Goal: Task Accomplishment & Management: Manage account settings

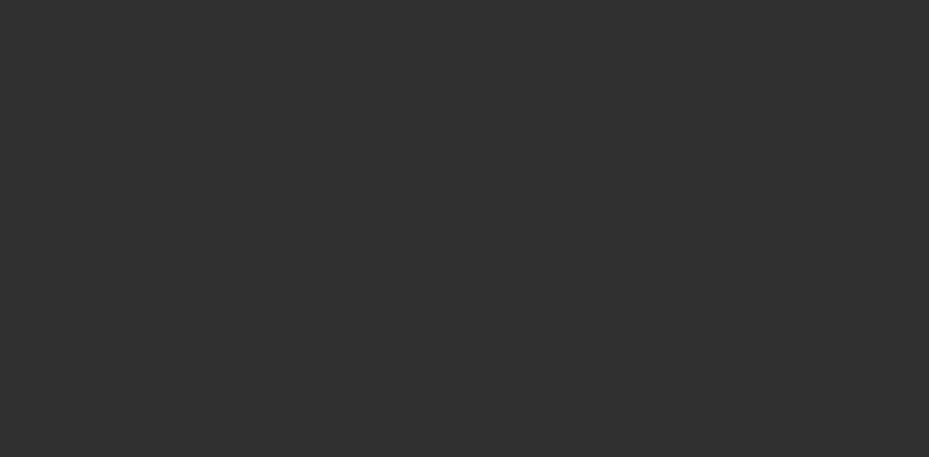
select select "10"
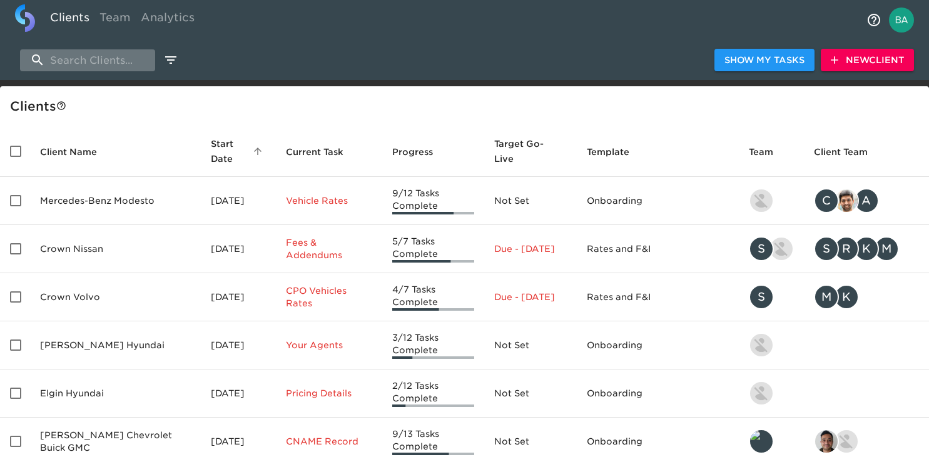
click at [93, 64] on input "search" at bounding box center [87, 60] width 135 height 22
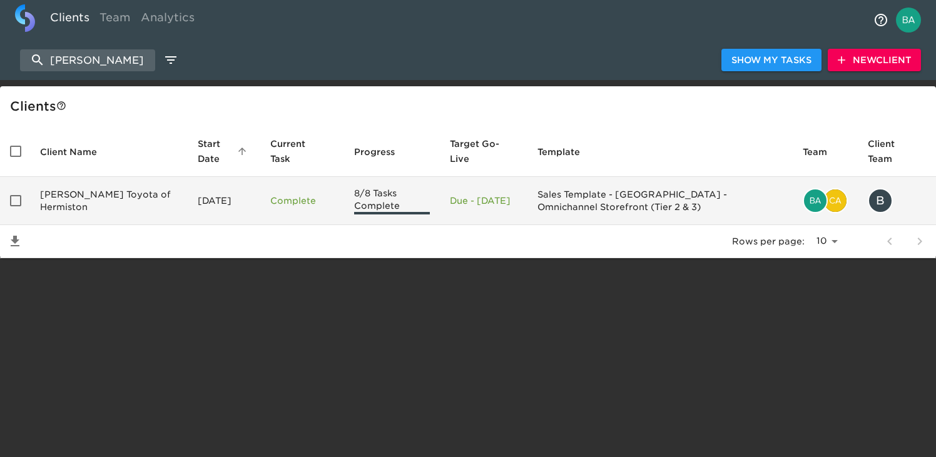
type input "hermis"
click at [96, 196] on td "[PERSON_NAME] Toyota of Hermiston" at bounding box center [109, 201] width 158 height 48
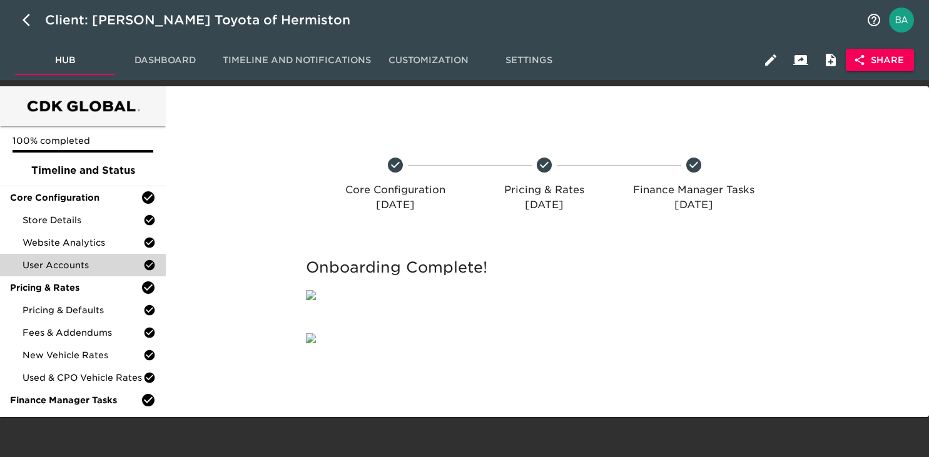
click at [72, 272] on div "User Accounts" at bounding box center [83, 265] width 166 height 23
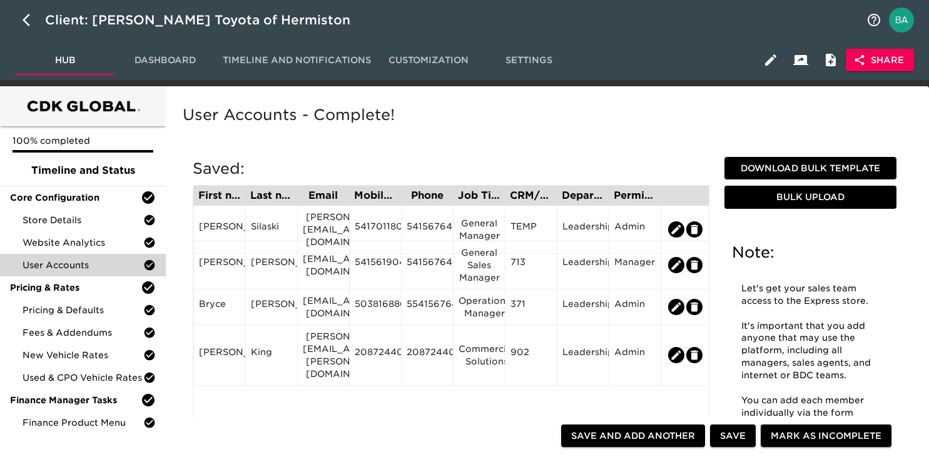
click at [173, 63] on span "Dashboard" at bounding box center [165, 61] width 85 height 16
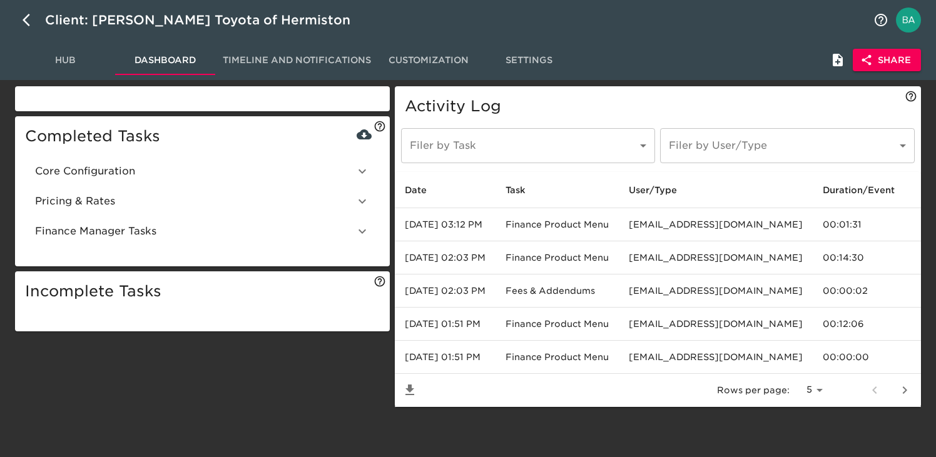
click at [176, 211] on div "Pricing & Rates" at bounding box center [202, 201] width 355 height 30
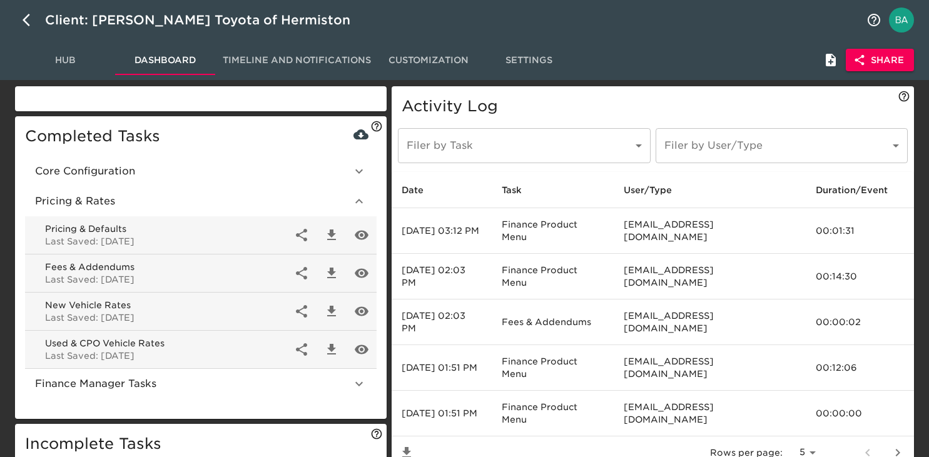
click at [137, 389] on span "Finance Manager Tasks" at bounding box center [193, 383] width 316 height 15
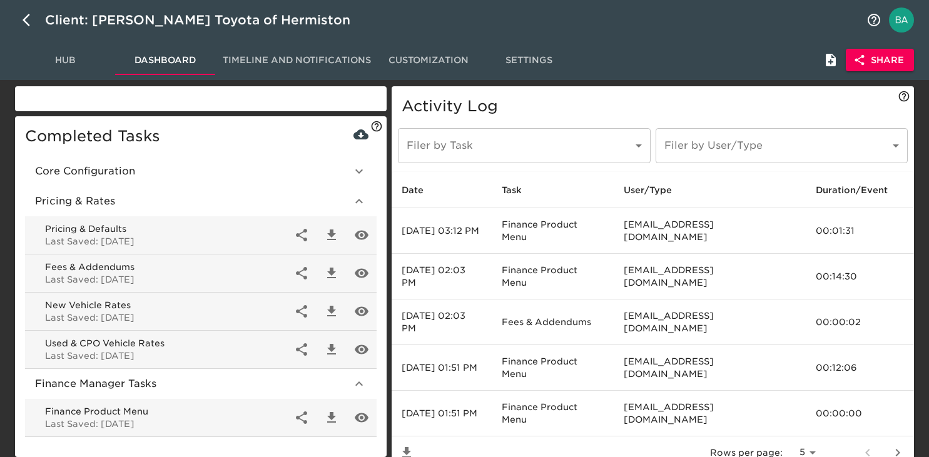
click at [108, 176] on span "Core Configuration" at bounding box center [193, 171] width 316 height 15
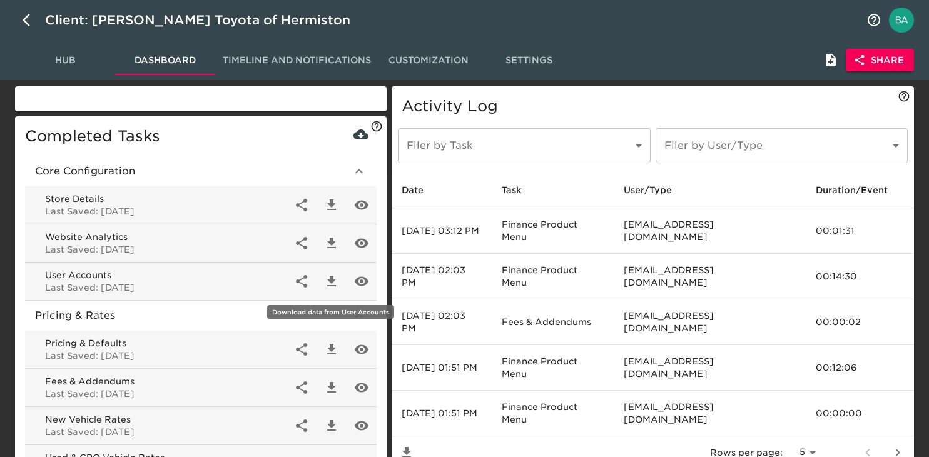
click at [327, 277] on icon "button" at bounding box center [331, 281] width 15 height 15
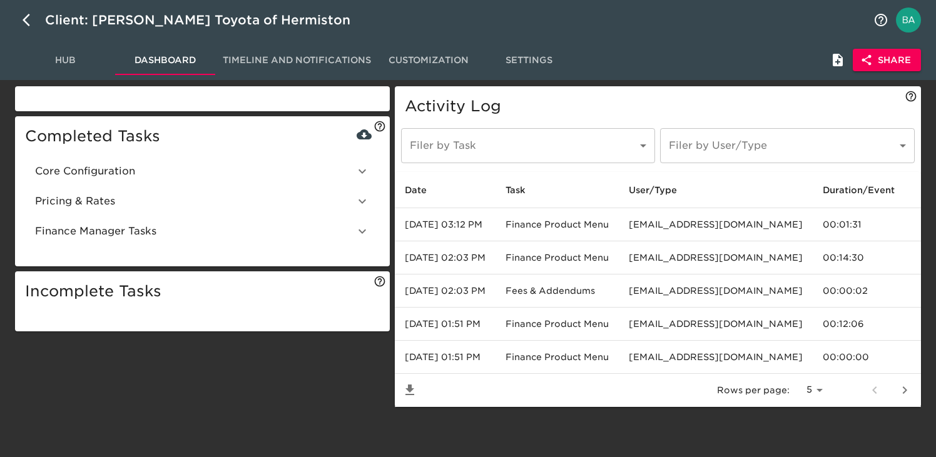
click at [274, 396] on div "Completed Tasks Core Configuration Store Details Last Saved: 08/04/2025 Website…" at bounding box center [203, 248] width 380 height 328
click at [72, 60] on span "Hub" at bounding box center [65, 61] width 85 height 16
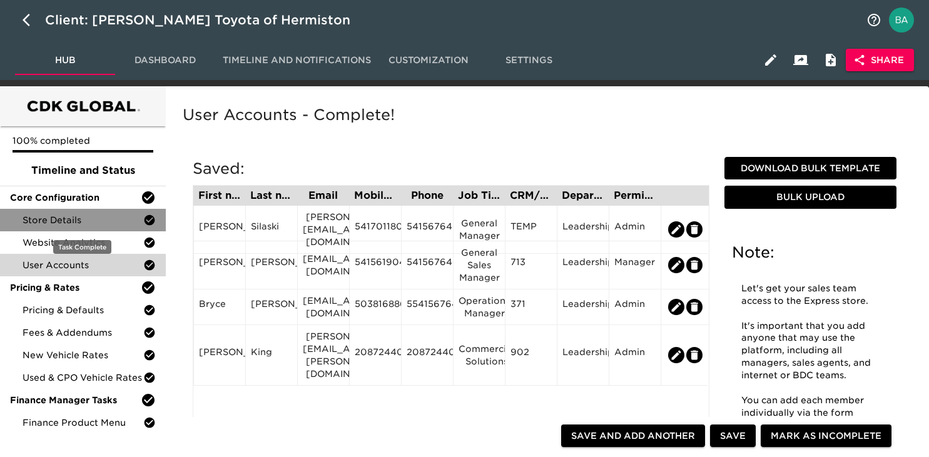
click at [76, 215] on span "Store Details" at bounding box center [83, 220] width 121 height 13
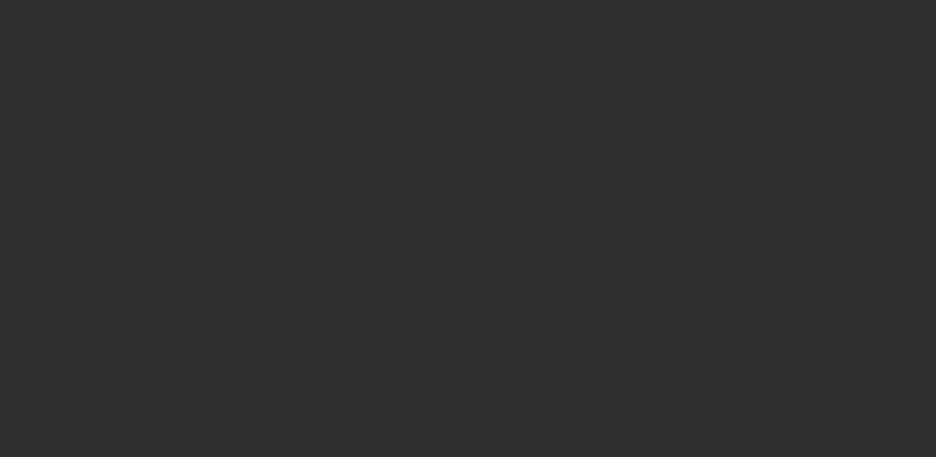
select select "10"
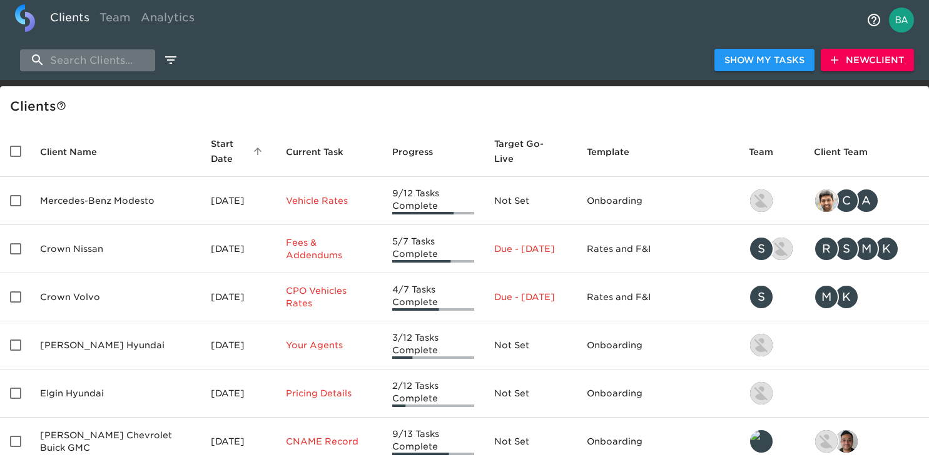
click at [80, 66] on input "search" at bounding box center [87, 60] width 135 height 22
click at [75, 56] on input "search" at bounding box center [87, 60] width 135 height 22
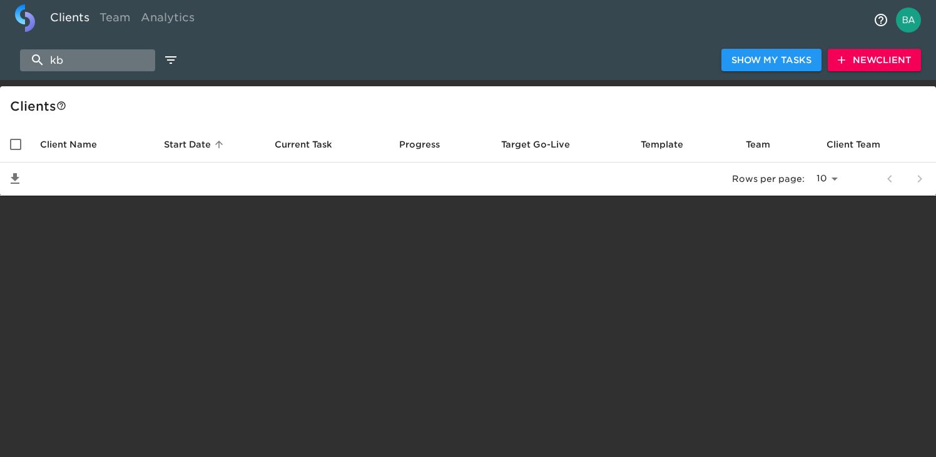
type input "k"
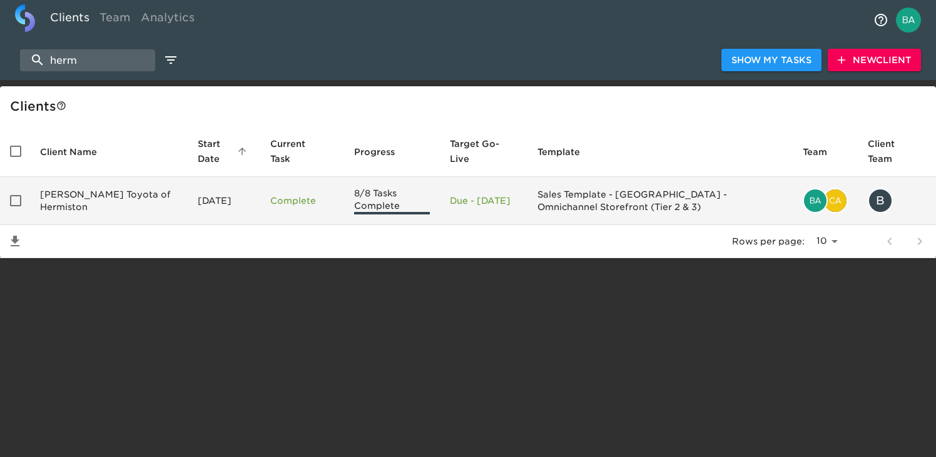
type input "herm"
click at [97, 208] on td "[PERSON_NAME] Toyota of Hermiston" at bounding box center [109, 201] width 158 height 48
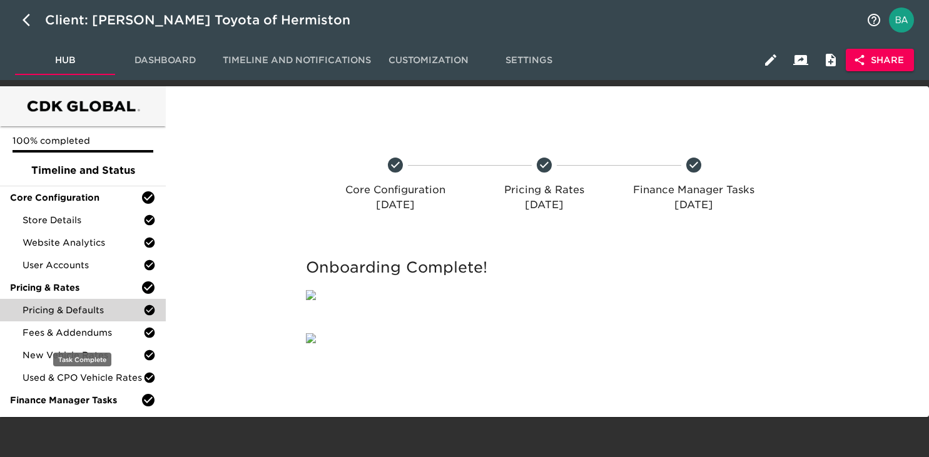
scroll to position [19, 0]
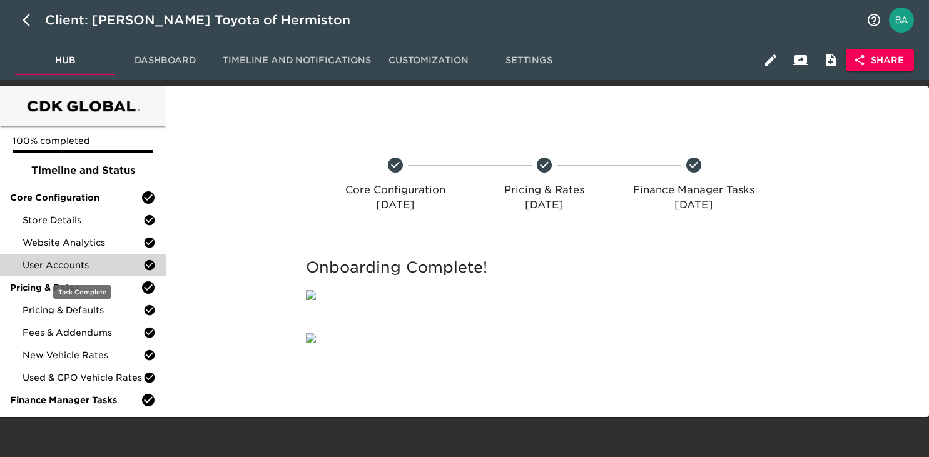
click at [58, 259] on span "User Accounts" at bounding box center [83, 265] width 121 height 13
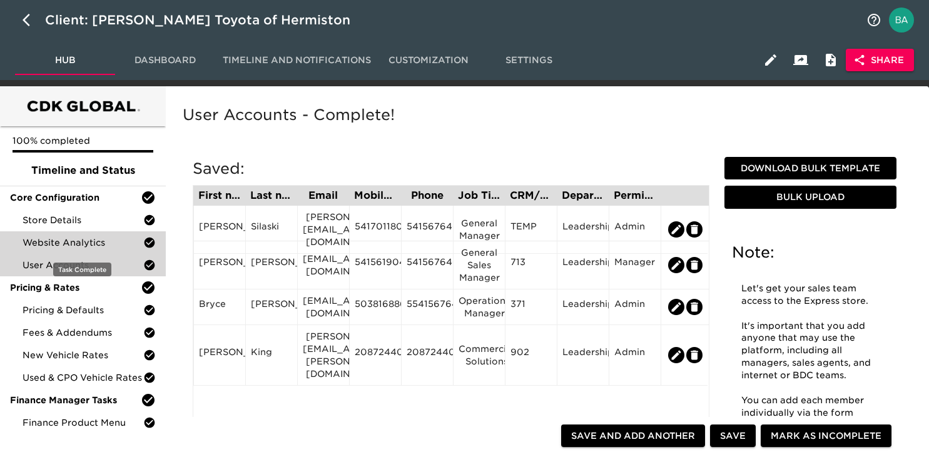
click at [57, 238] on span "Website Analytics" at bounding box center [83, 242] width 121 height 13
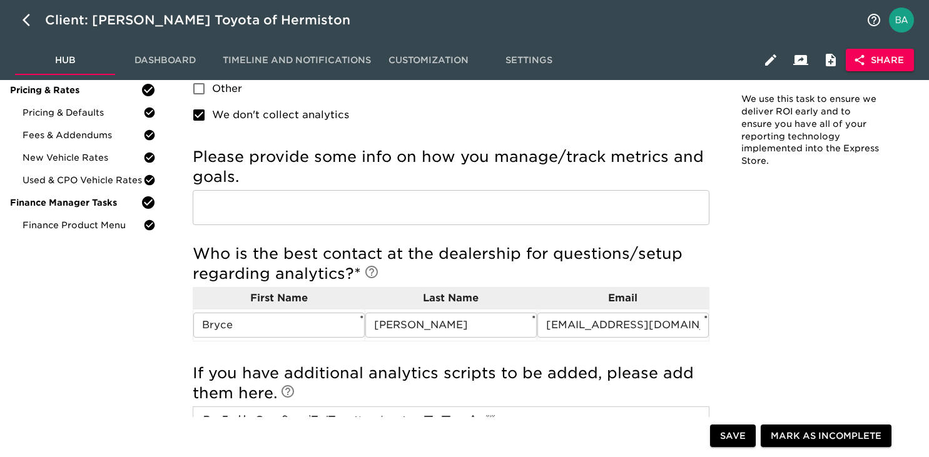
scroll to position [14, 0]
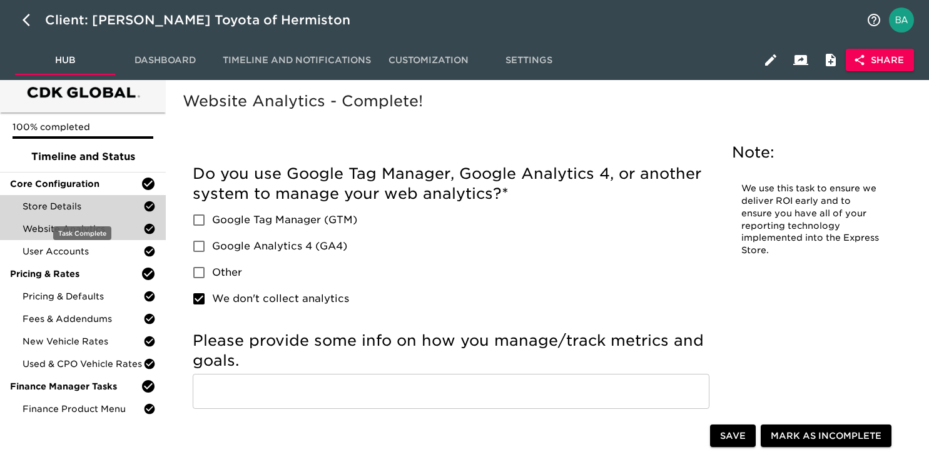
click at [76, 204] on span "Store Details" at bounding box center [83, 206] width 121 height 13
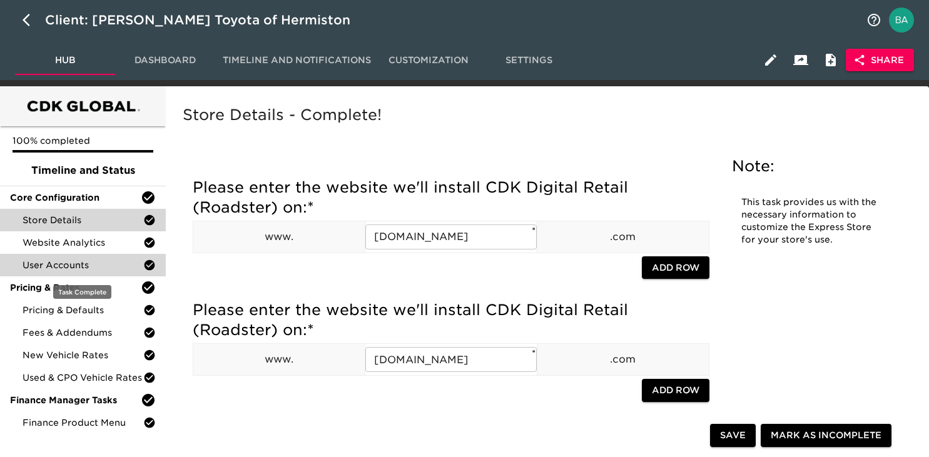
click at [72, 265] on span "User Accounts" at bounding box center [83, 265] width 121 height 13
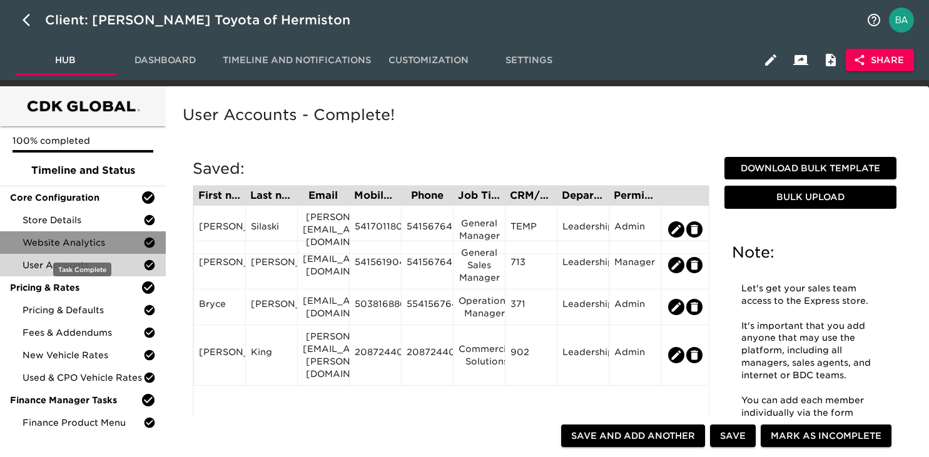
click at [85, 246] on span "Website Analytics" at bounding box center [83, 242] width 121 height 13
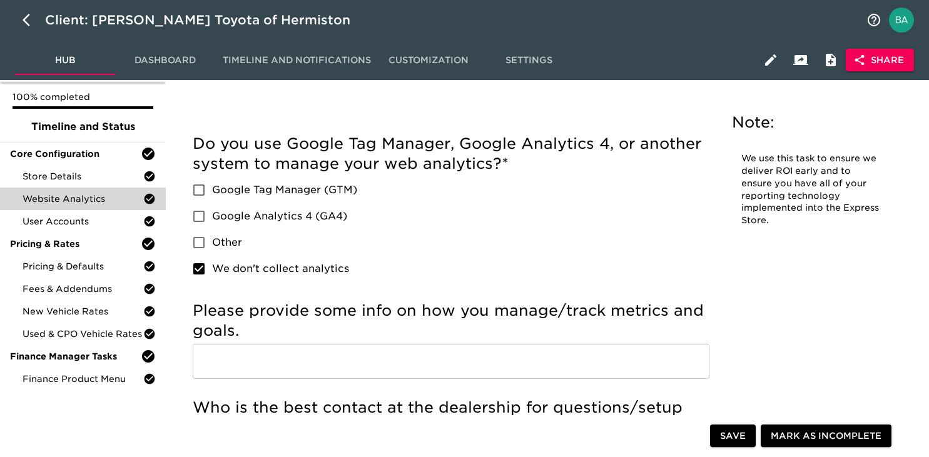
scroll to position [68, 0]
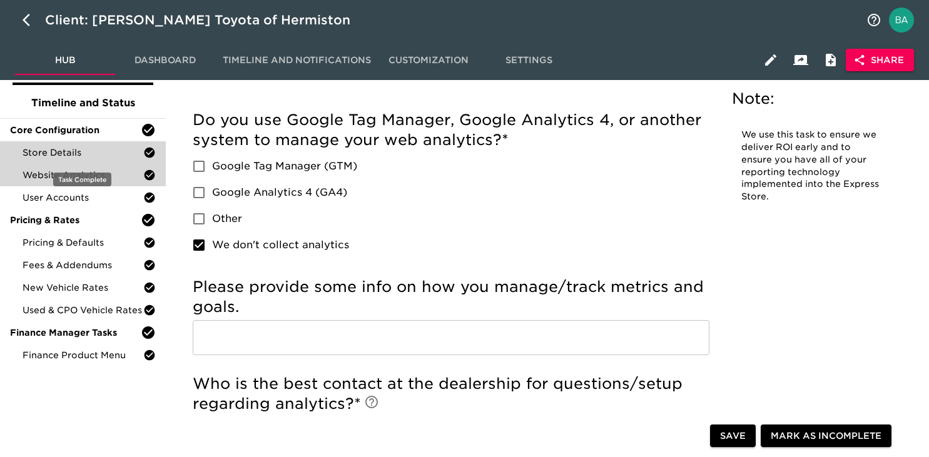
click at [69, 148] on span "Store Details" at bounding box center [83, 152] width 121 height 13
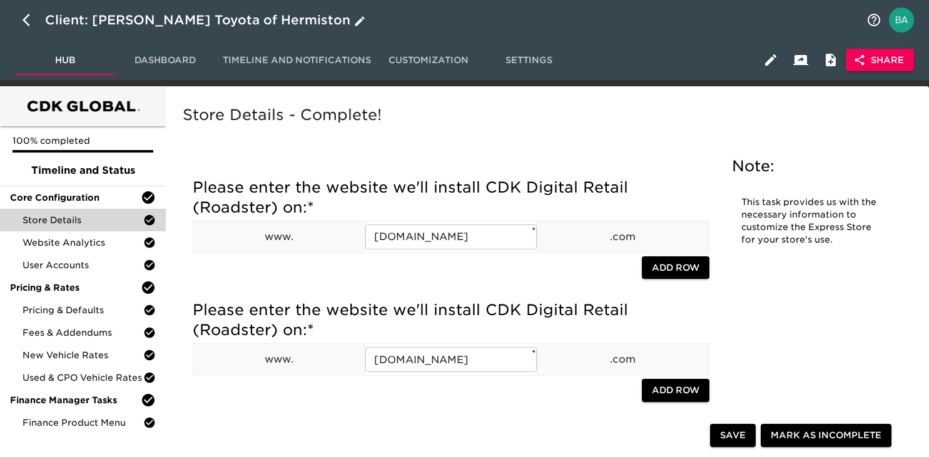
click at [26, 19] on icon "button" at bounding box center [30, 20] width 15 height 15
select select "10"
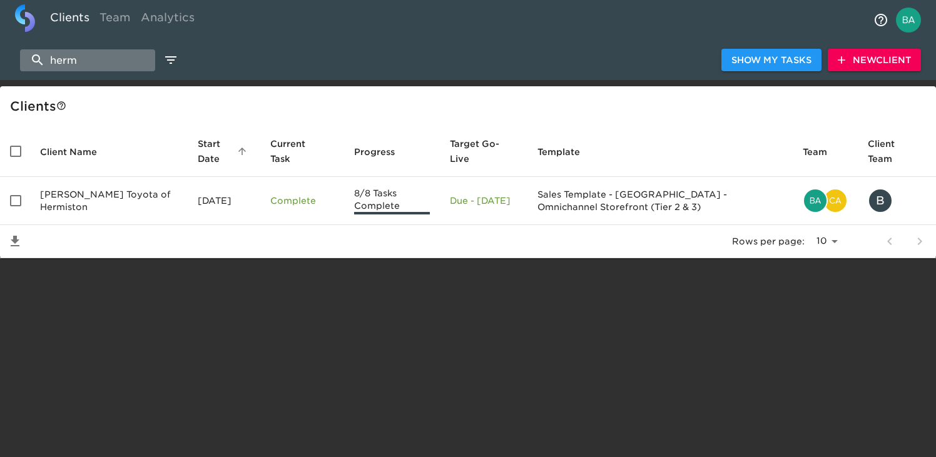
click at [102, 63] on input "herm" at bounding box center [87, 60] width 135 height 22
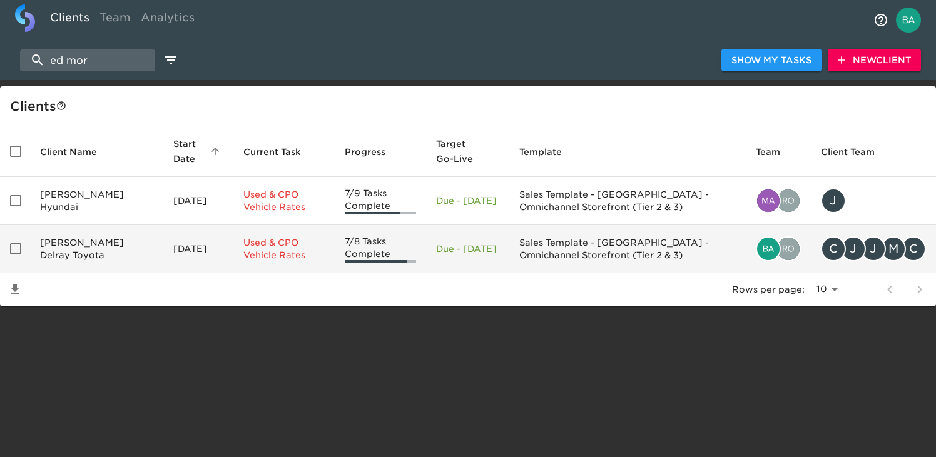
type input "ed mor"
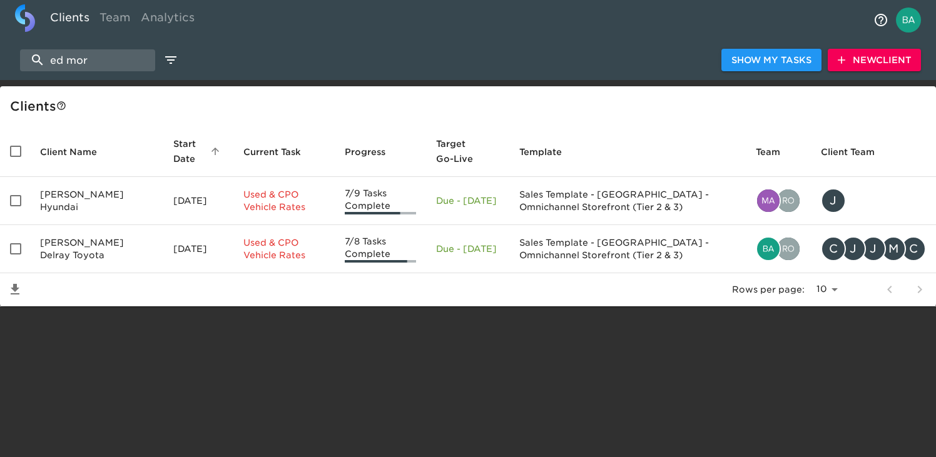
click at [84, 250] on td "[PERSON_NAME] Delray Toyota" at bounding box center [96, 249] width 133 height 48
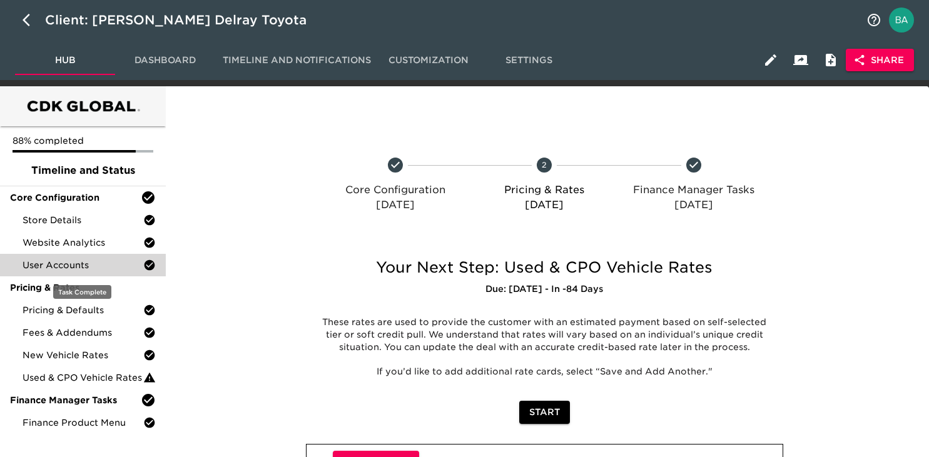
click at [66, 270] on span "User Accounts" at bounding box center [83, 265] width 121 height 13
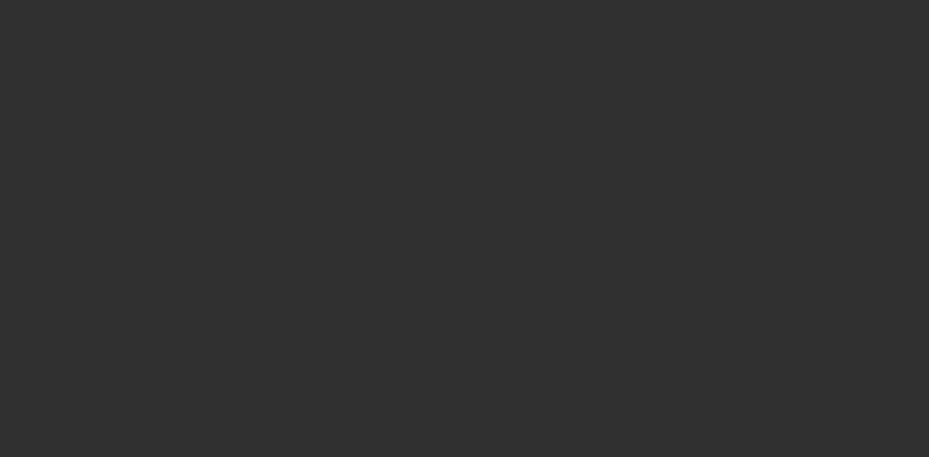
select select "10"
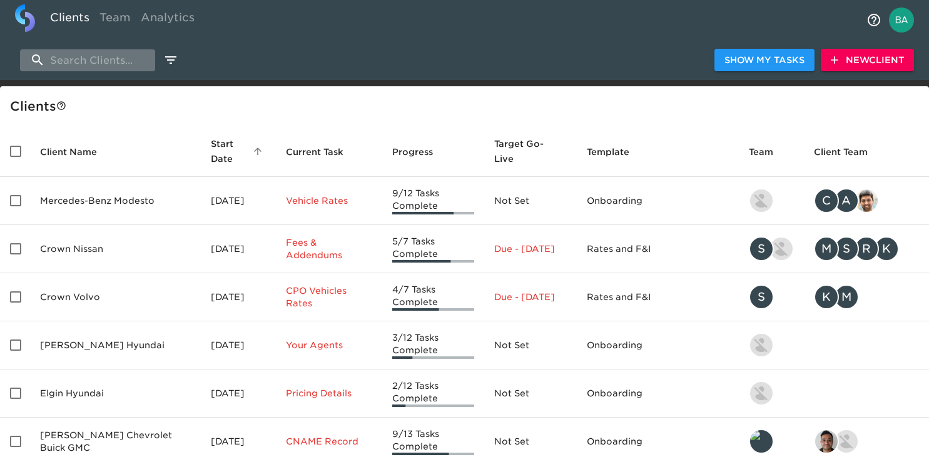
click at [98, 59] on input "search" at bounding box center [87, 60] width 135 height 22
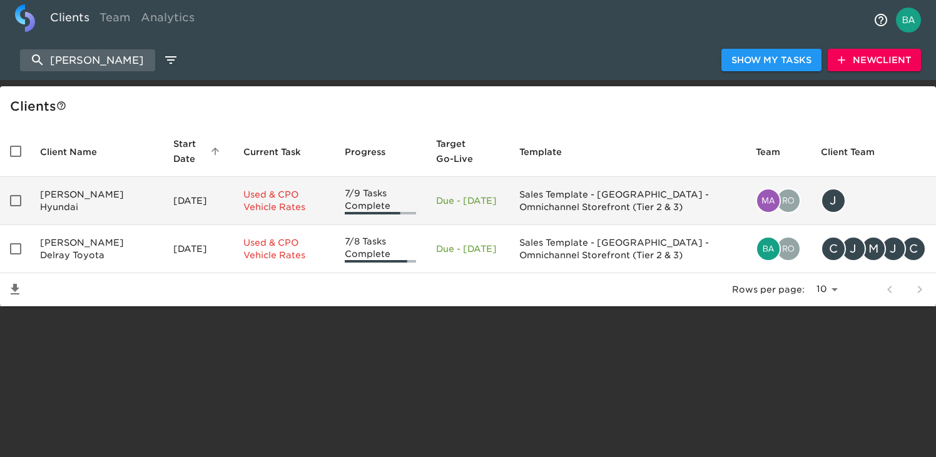
type input "ed morse"
click at [91, 197] on td "[PERSON_NAME] Hyundai" at bounding box center [96, 201] width 133 height 48
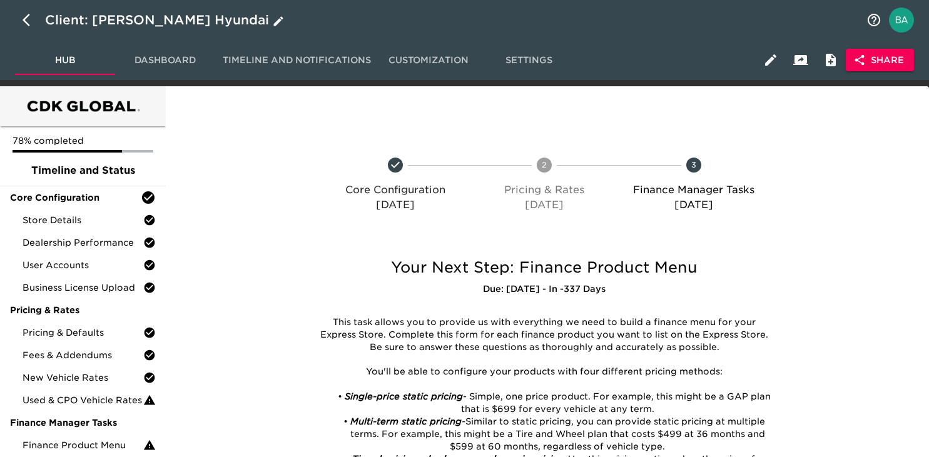
click at [30, 24] on icon "button" at bounding box center [30, 20] width 15 height 15
select select "10"
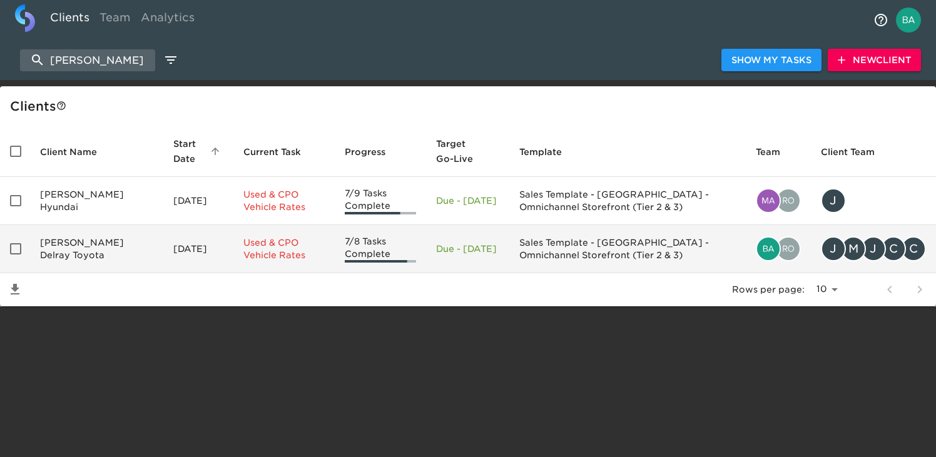
click at [72, 246] on td "[PERSON_NAME] Delray Toyota" at bounding box center [96, 249] width 133 height 48
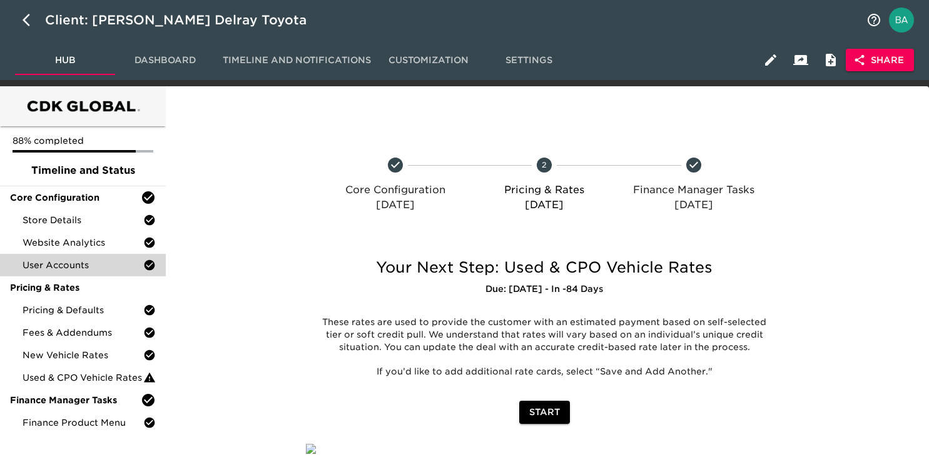
click at [59, 267] on span "User Accounts" at bounding box center [83, 265] width 121 height 13
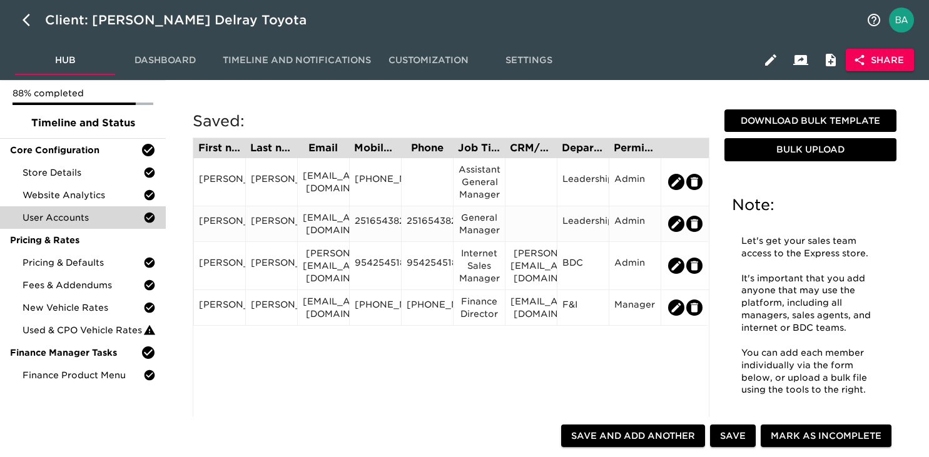
scroll to position [48, 0]
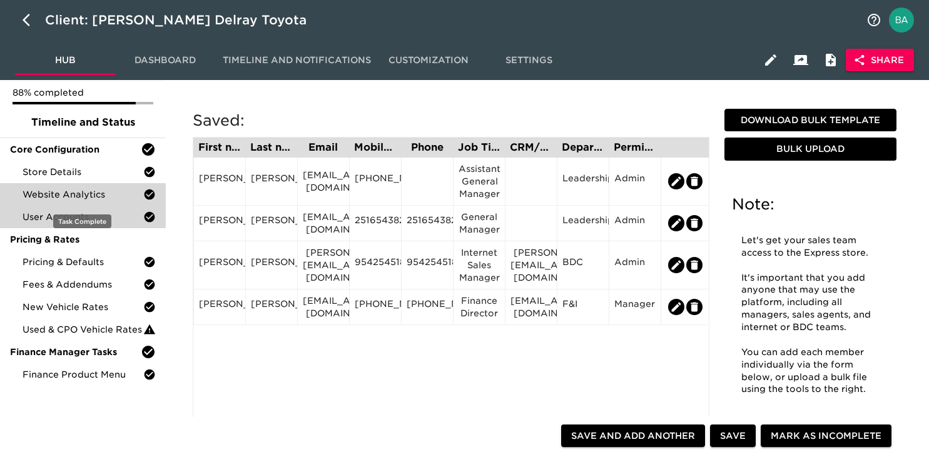
click at [60, 193] on span "Website Analytics" at bounding box center [83, 194] width 121 height 13
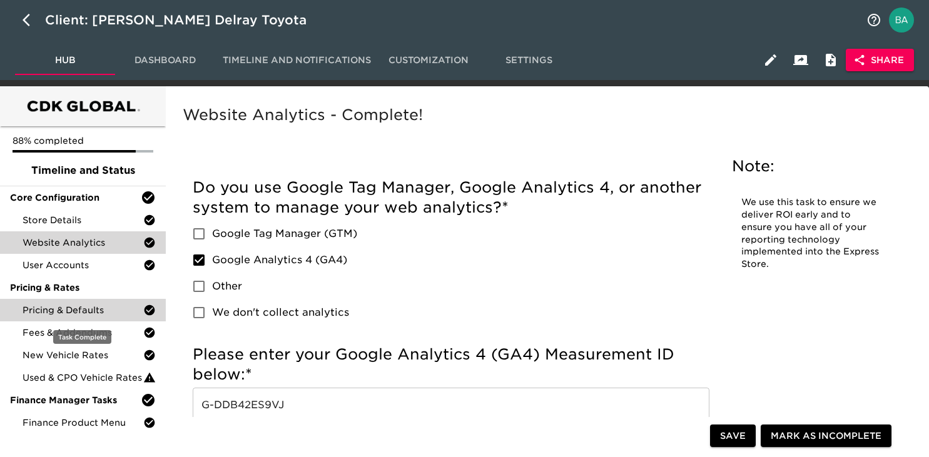
click at [69, 315] on span "Pricing & Defaults" at bounding box center [83, 310] width 121 height 13
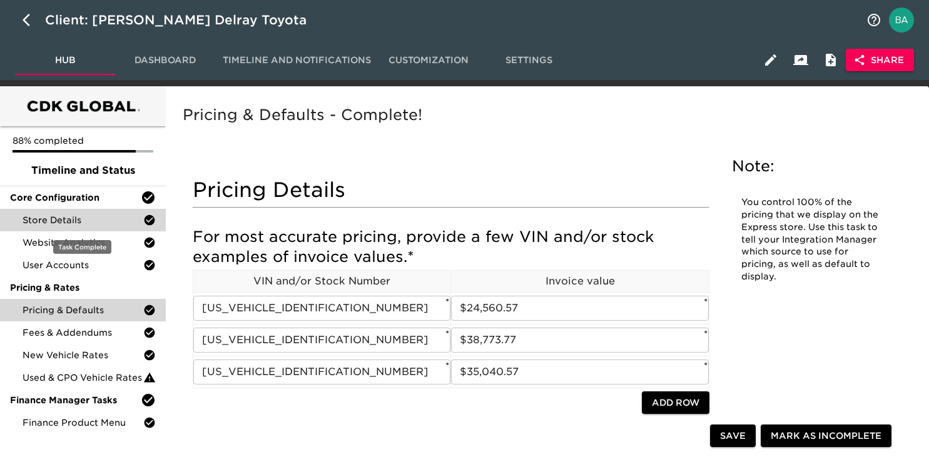
click at [62, 223] on span "Store Details" at bounding box center [83, 220] width 121 height 13
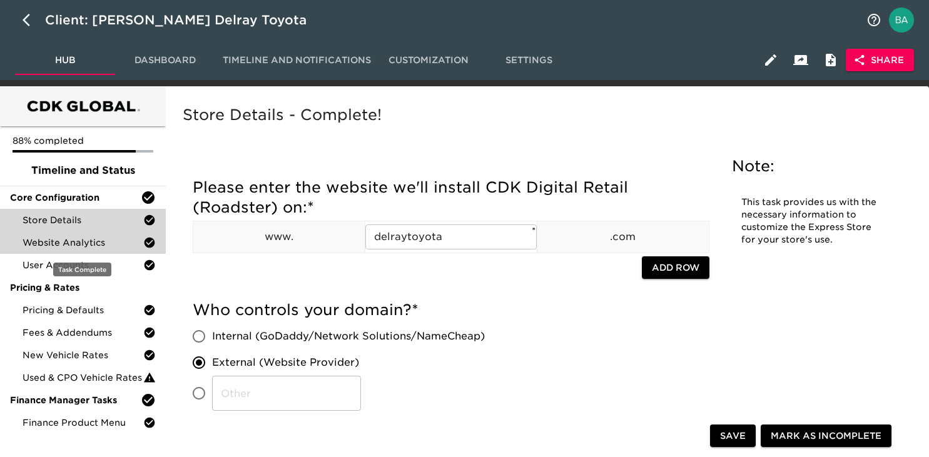
click at [66, 243] on span "Website Analytics" at bounding box center [83, 242] width 121 height 13
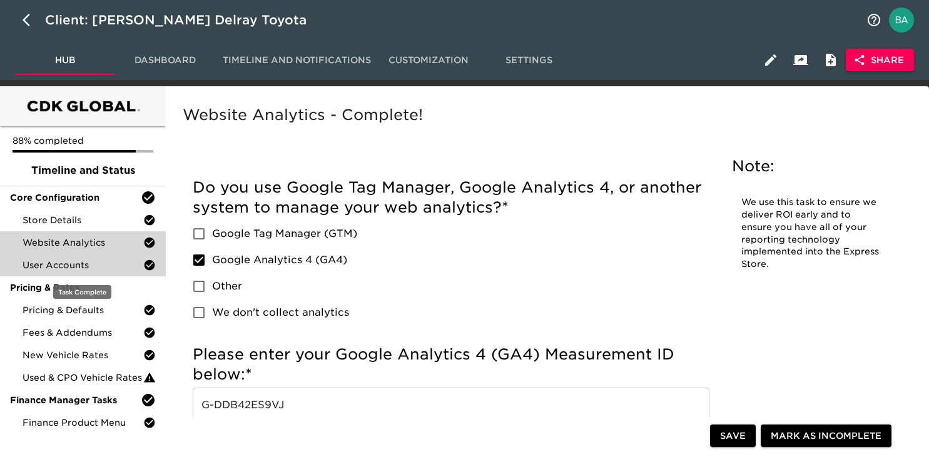
click at [64, 262] on span "User Accounts" at bounding box center [83, 265] width 121 height 13
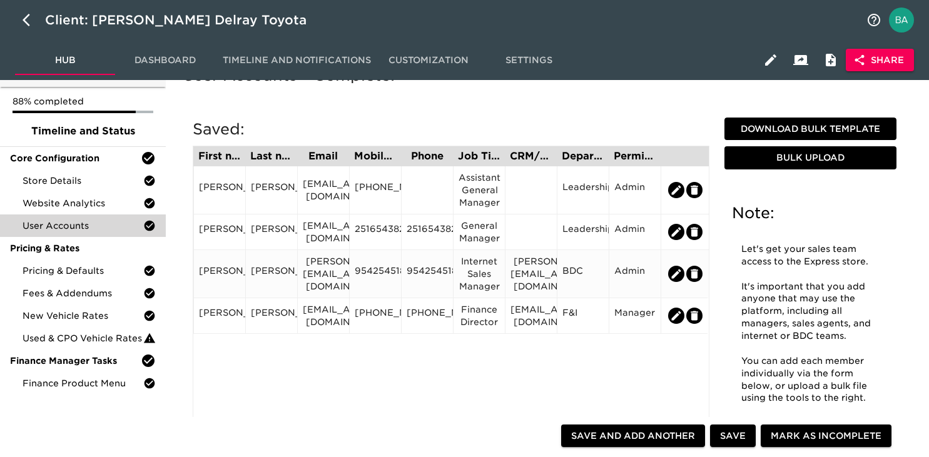
scroll to position [29, 0]
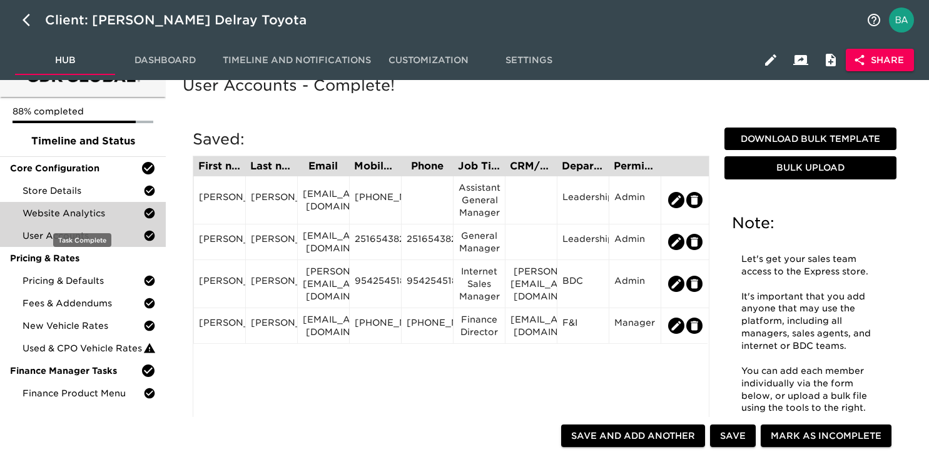
click at [88, 205] on div "Website Analytics" at bounding box center [83, 213] width 166 height 23
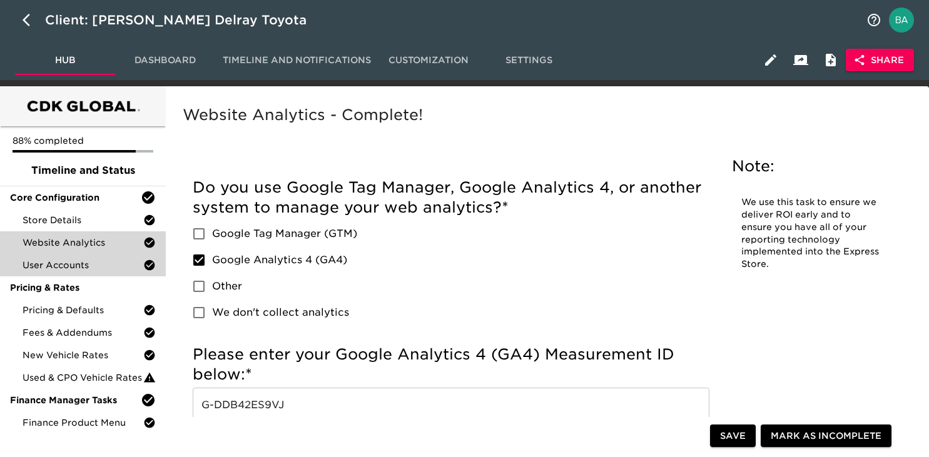
click at [46, 268] on span "User Accounts" at bounding box center [83, 265] width 121 height 13
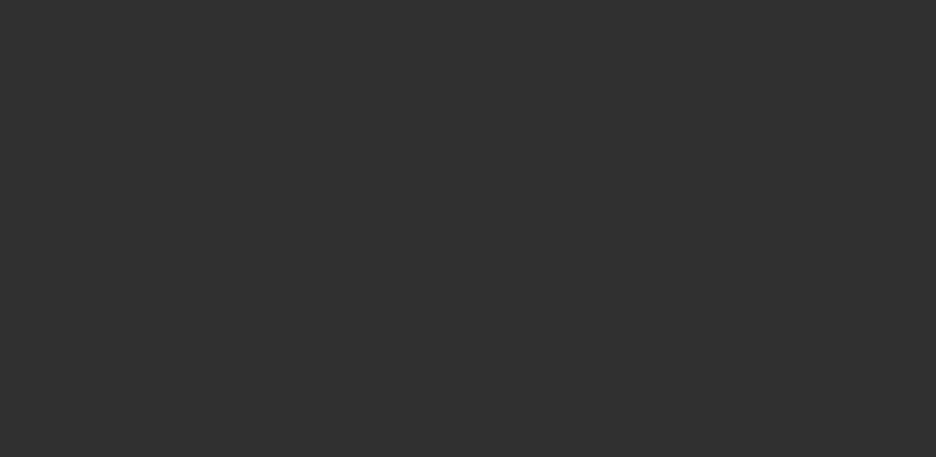
select select "10"
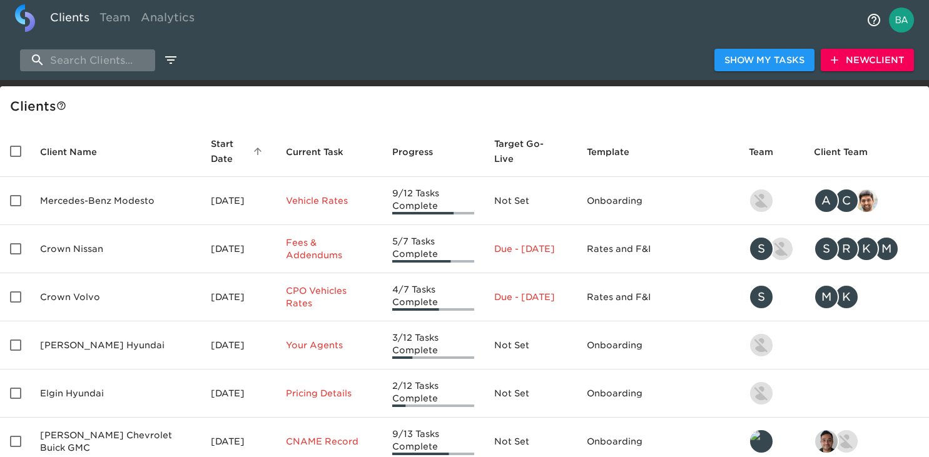
click at [74, 58] on input "search" at bounding box center [87, 60] width 135 height 22
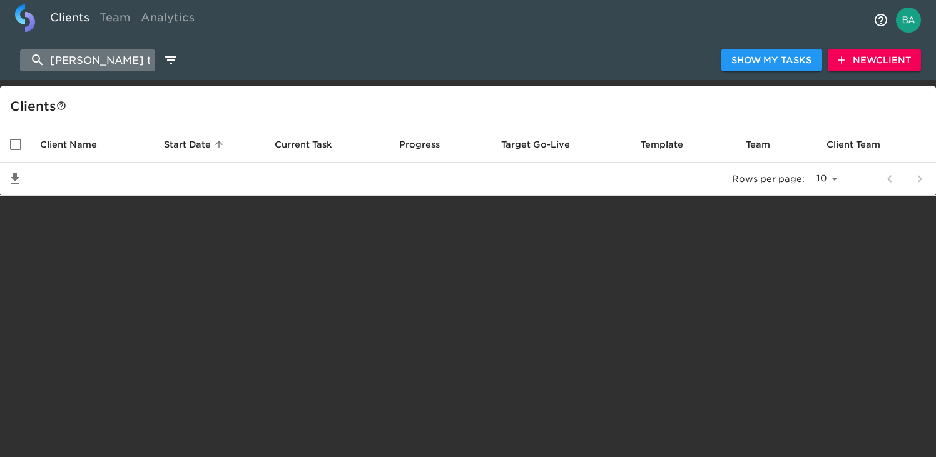
click at [94, 62] on input "rodgers toy" at bounding box center [87, 60] width 135 height 22
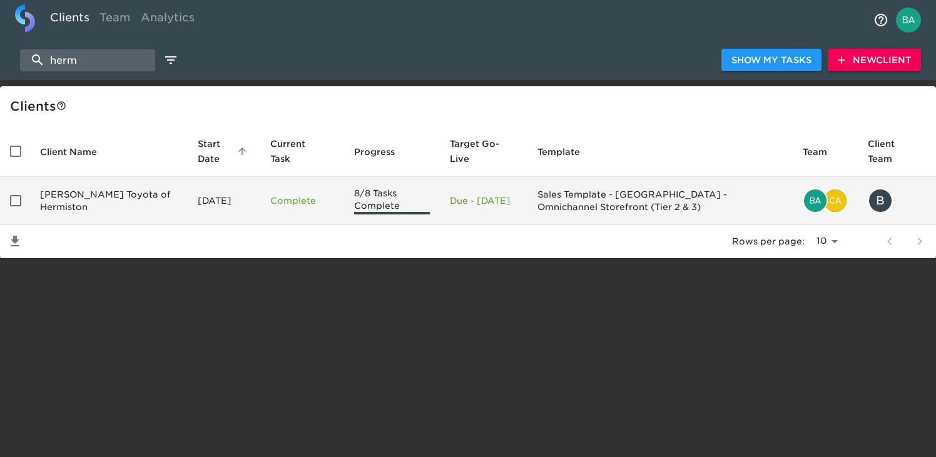
type input "herm"
click at [101, 198] on td "Rogers Toyota of Hermiston" at bounding box center [109, 201] width 158 height 48
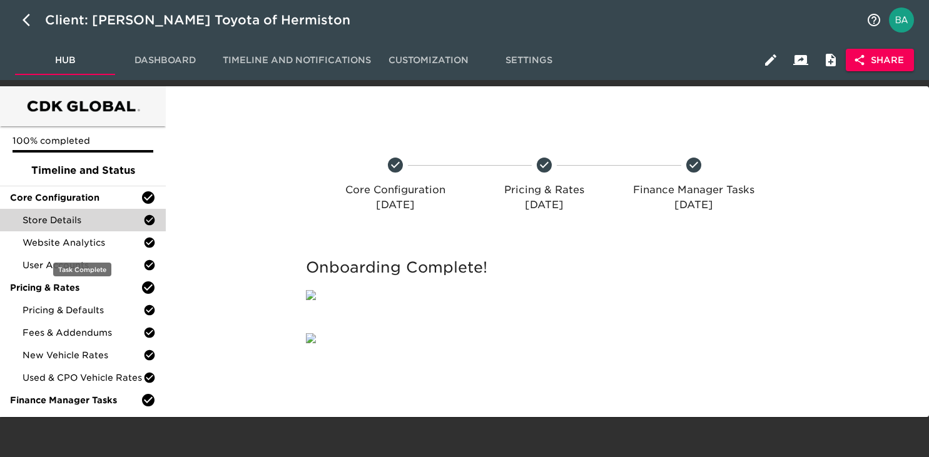
scroll to position [31, 0]
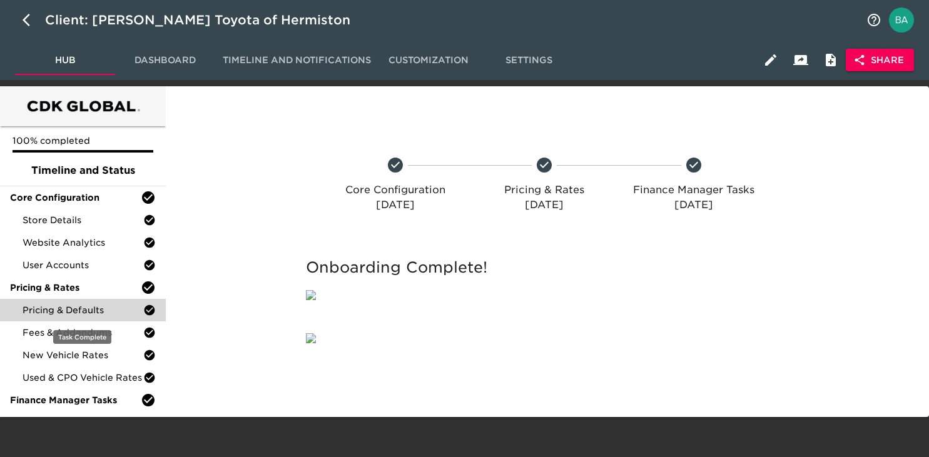
click at [66, 299] on div "Pricing & Defaults" at bounding box center [83, 310] width 166 height 23
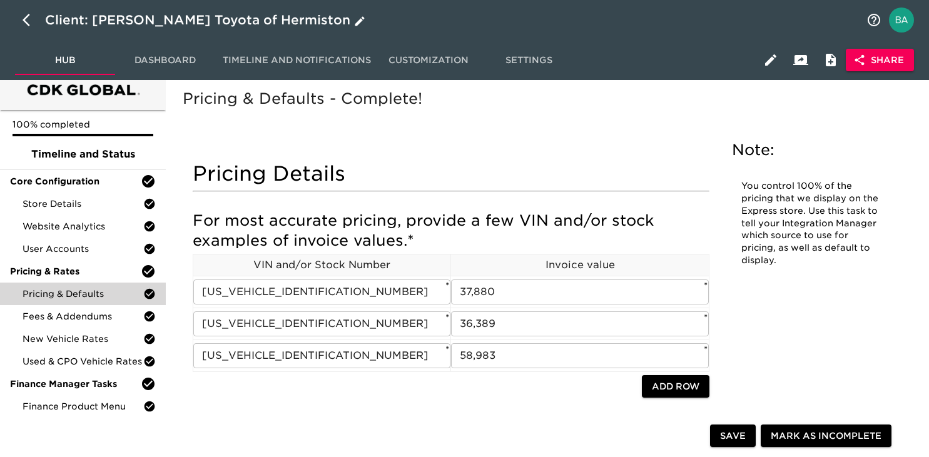
scroll to position [18, 0]
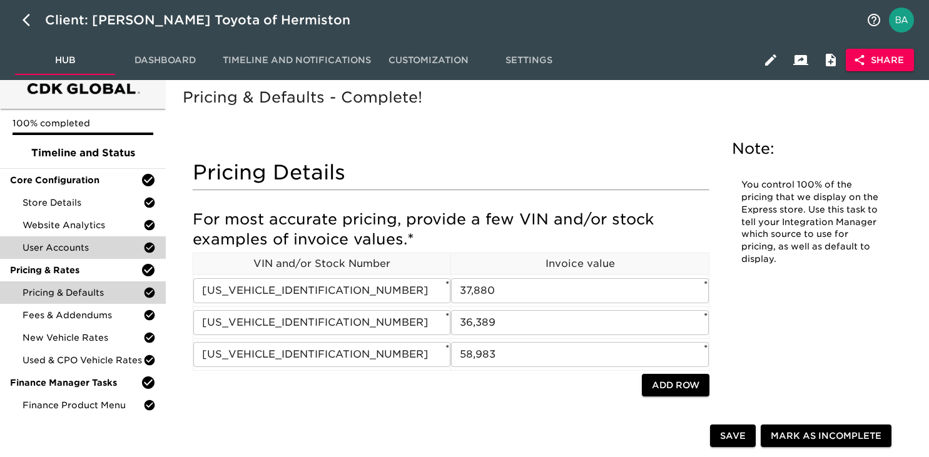
click at [41, 248] on span "User Accounts" at bounding box center [83, 247] width 121 height 13
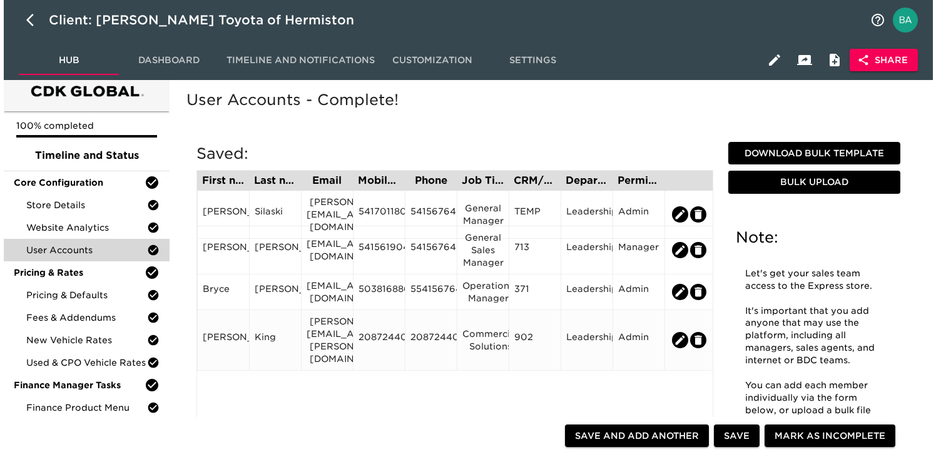
scroll to position [16, 0]
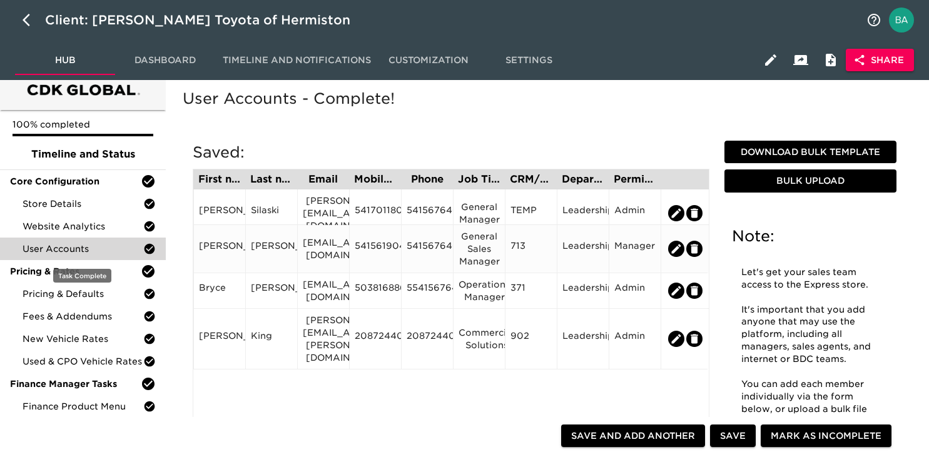
click at [320, 250] on div "[EMAIL_ADDRESS][DOMAIN_NAME]" at bounding box center [323, 248] width 41 height 25
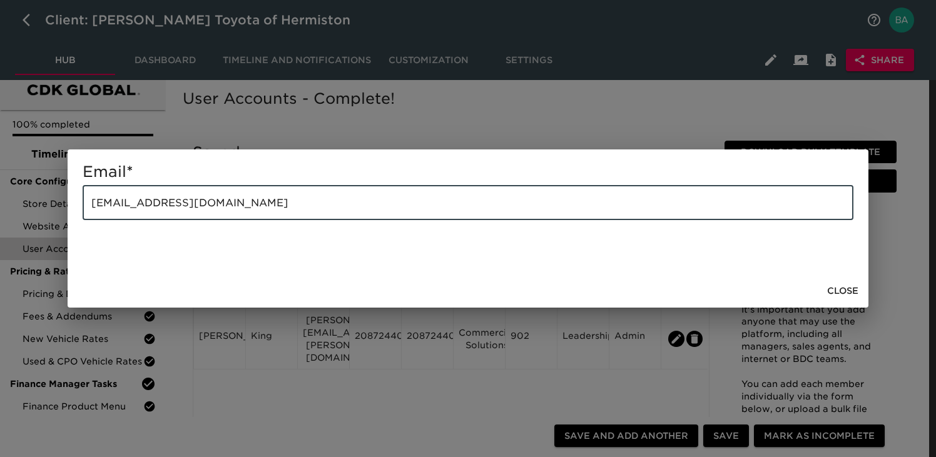
click at [139, 203] on input "[EMAIL_ADDRESS][DOMAIN_NAME]" at bounding box center [468, 202] width 770 height 35
